Goal: Register for event/course

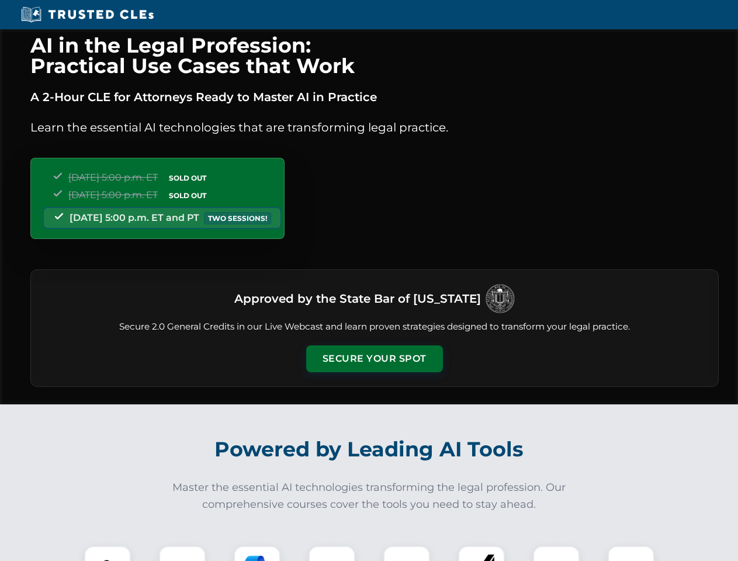
click at [374, 359] on button "Secure Your Spot" at bounding box center [374, 358] width 137 height 27
click at [108, 553] on img at bounding box center [108, 569] width 34 height 34
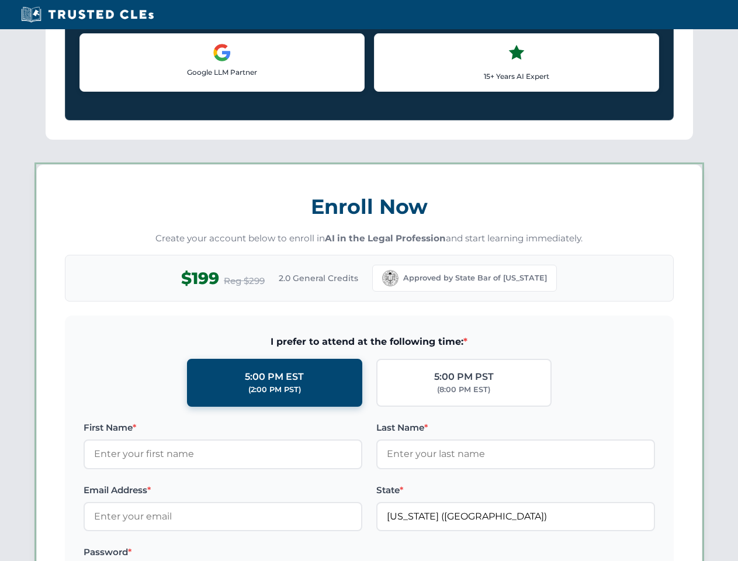
click at [257, 553] on label "Password *" at bounding box center [223, 552] width 279 height 14
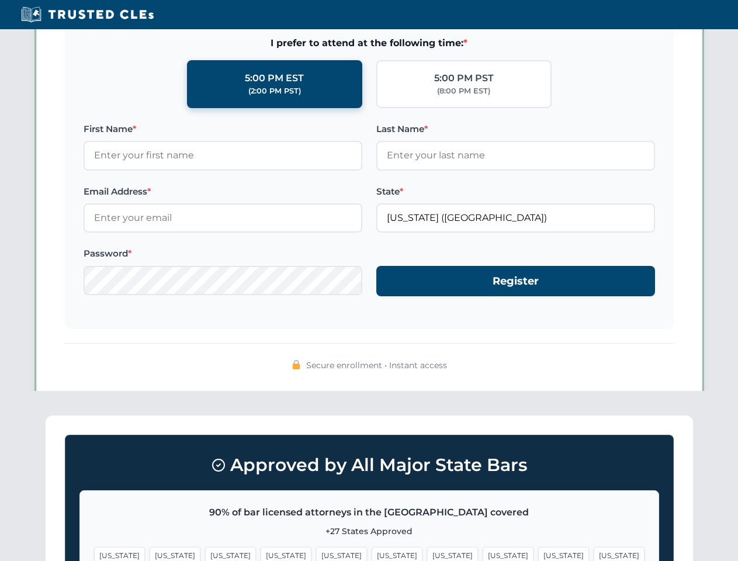
click at [538, 553] on span "[US_STATE]" at bounding box center [563, 555] width 51 height 17
